Goal: Task Accomplishment & Management: Complete application form

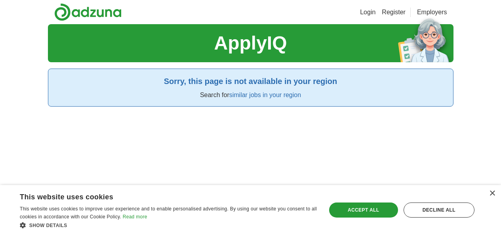
click at [143, 109] on div "ApplyIQ Sorry, this page is not available in your region Search for similar job…" at bounding box center [251, 141] width 406 height 235
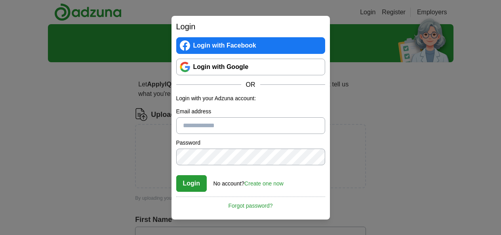
click at [238, 125] on input "Email address" at bounding box center [250, 125] width 149 height 17
click at [248, 70] on link "Login with Google" at bounding box center [250, 67] width 149 height 17
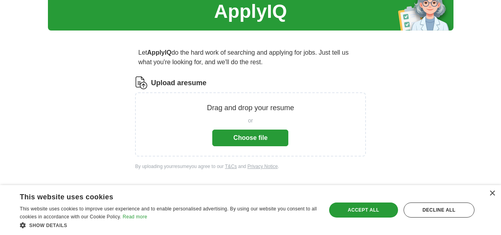
scroll to position [32, 0]
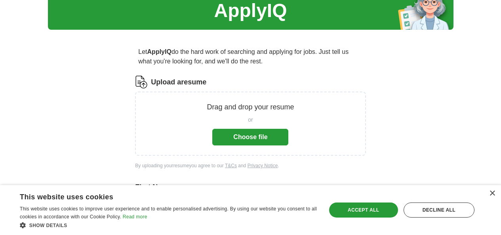
click at [497, 192] on div "× This website uses cookies This website uses cookies to improve user experienc…" at bounding box center [250, 210] width 501 height 50
click at [491, 192] on div "×" at bounding box center [492, 193] width 6 height 6
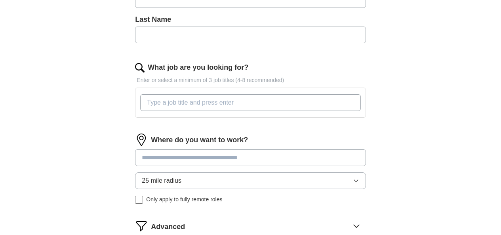
scroll to position [236, 0]
click at [279, 156] on input at bounding box center [250, 157] width 230 height 17
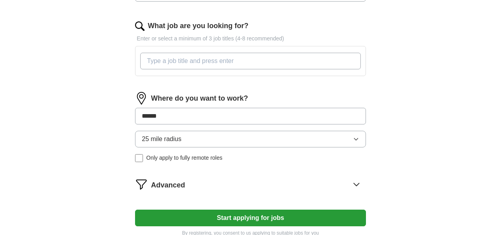
scroll to position [278, 0]
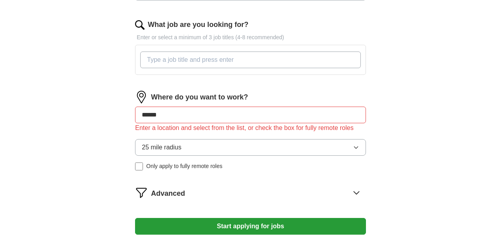
click at [214, 154] on div "25 mile radius Only apply to fully remote roles" at bounding box center [250, 154] width 230 height 31
click at [236, 120] on input "******" at bounding box center [250, 115] width 230 height 17
type input "*"
click at [227, 128] on div "Enter a location and select from the list, or check the box for fully remote ro…" at bounding box center [250, 128] width 230 height 10
click at [258, 155] on button "25 mile radius" at bounding box center [250, 147] width 230 height 17
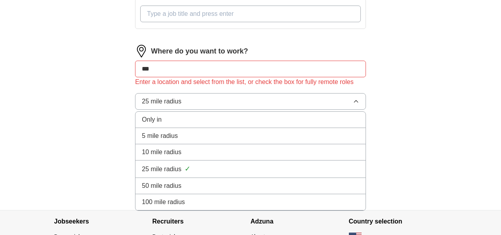
scroll to position [324, 0]
click at [217, 175] on div "25 mile radius ✓" at bounding box center [250, 169] width 217 height 11
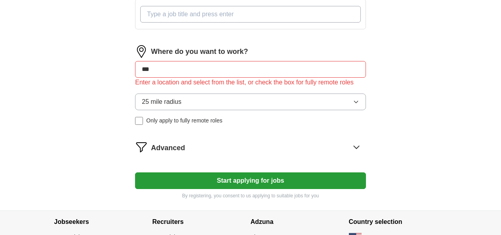
click at [210, 69] on input "***" at bounding box center [250, 69] width 230 height 17
type input "*"
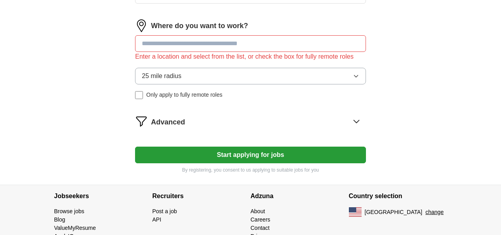
scroll to position [349, 0]
click at [274, 128] on div "Advanced" at bounding box center [258, 121] width 215 height 13
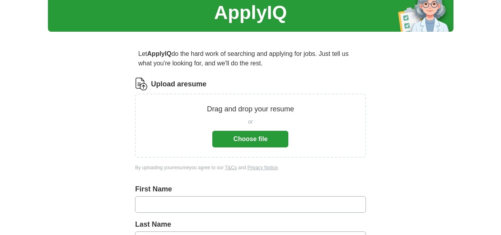
scroll to position [0, 0]
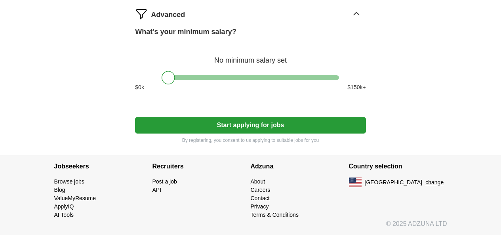
click at [262, 133] on button "Start applying for jobs" at bounding box center [250, 125] width 230 height 17
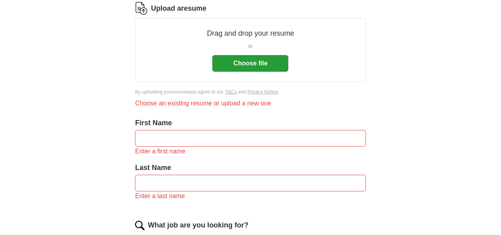
click at [224, 135] on input "text" at bounding box center [250, 138] width 230 height 17
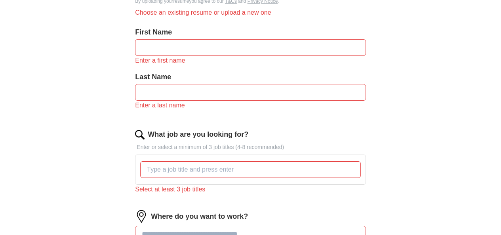
scroll to position [202, 0]
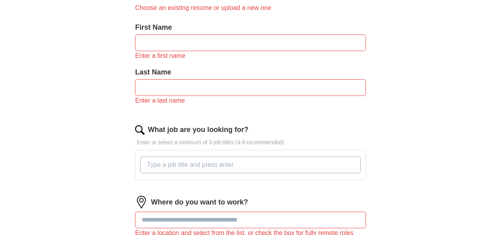
click at [235, 161] on input "What job are you looking for?" at bounding box center [250, 164] width 220 height 17
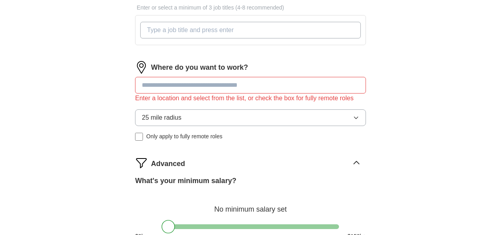
scroll to position [336, 0]
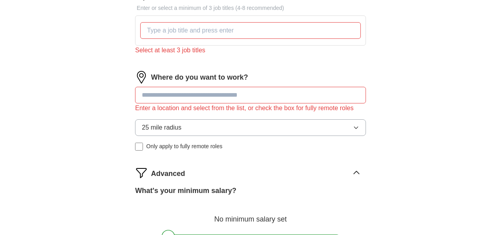
click at [288, 78] on div "Where do you want to work? Enter a location and select from the list, or check …" at bounding box center [250, 114] width 230 height 86
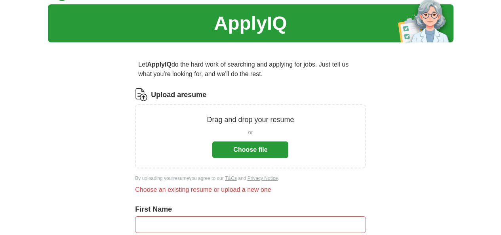
scroll to position [0, 0]
